Goal: Book appointment/travel/reservation

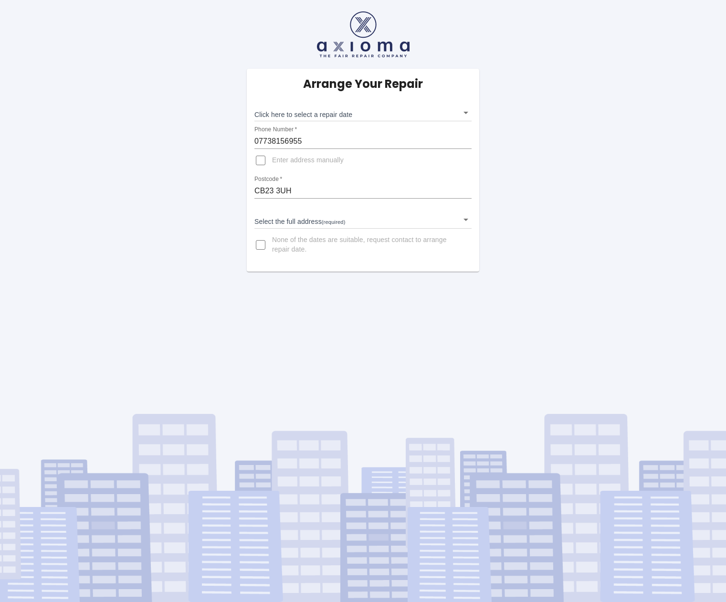
click at [293, 115] on body "Arrange Your Repair Click here to select a repair date ​ Phone Number   * 07738…" at bounding box center [363, 301] width 726 height 602
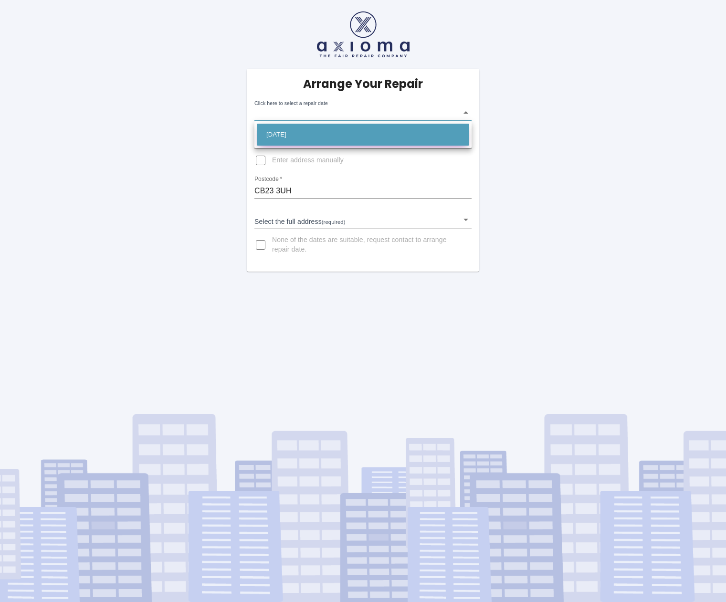
click at [291, 137] on li "[DATE]" at bounding box center [363, 135] width 212 height 22
type input "[DATE]T00:00:00.000Z"
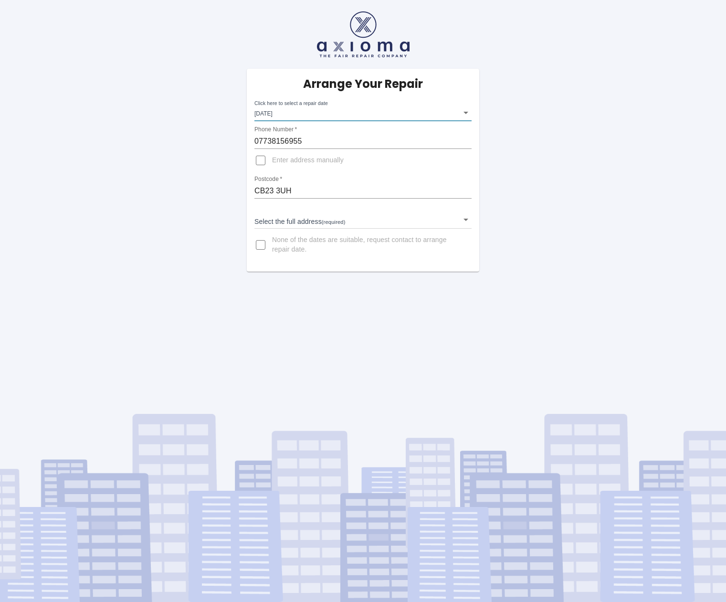
click at [290, 214] on body "Arrange Your Repair Click here to select a repair date [DATE] [DATE]T00:00:00.0…" at bounding box center [363, 301] width 726 height 602
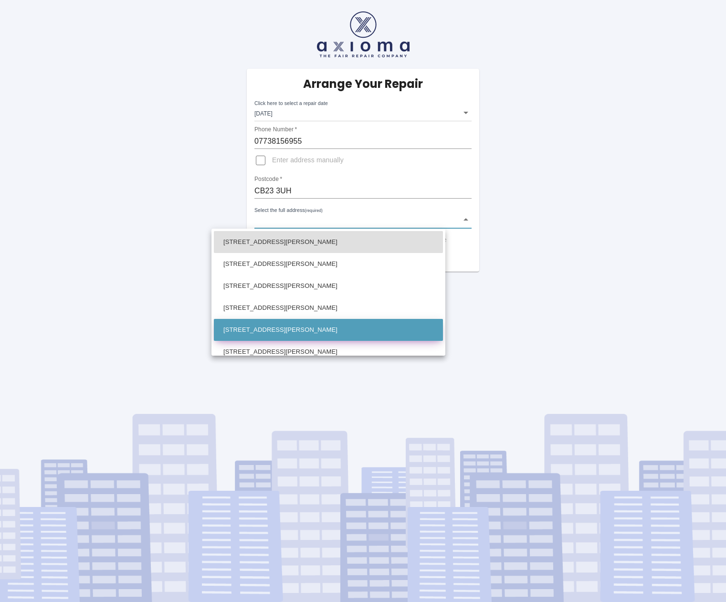
click at [249, 335] on li "[STREET_ADDRESS][PERSON_NAME]" at bounding box center [328, 330] width 229 height 22
type input "[STREET_ADDRESS][PERSON_NAME]"
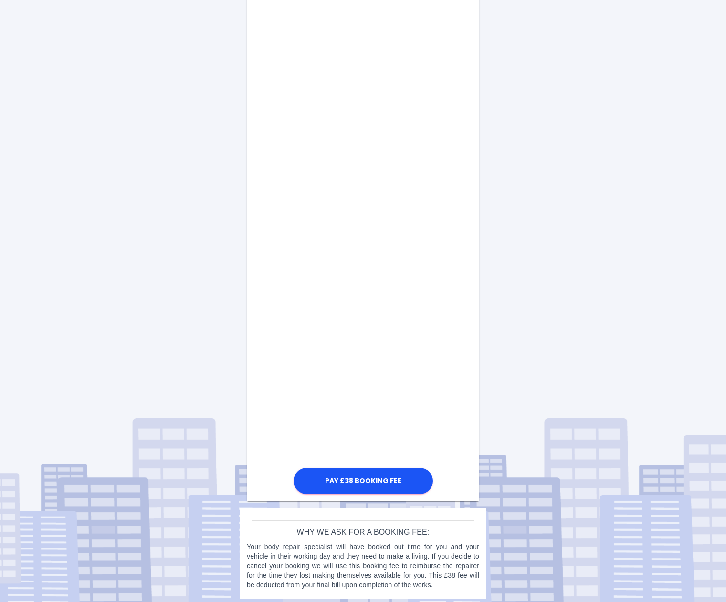
scroll to position [312, 0]
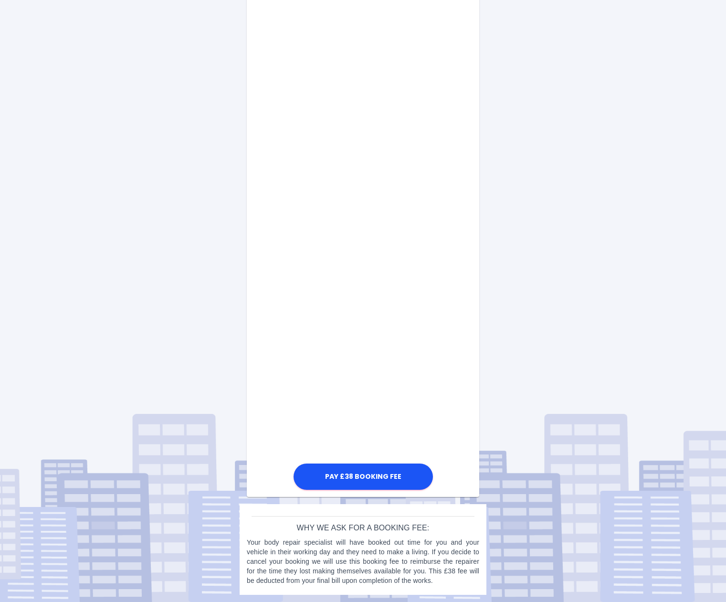
click at [458, 421] on div "Pay £38 Booking Fee" at bounding box center [363, 228] width 232 height 527
click at [364, 473] on button "Pay £38 Booking Fee" at bounding box center [362, 476] width 139 height 26
